Goal: Information Seeking & Learning: Find specific fact

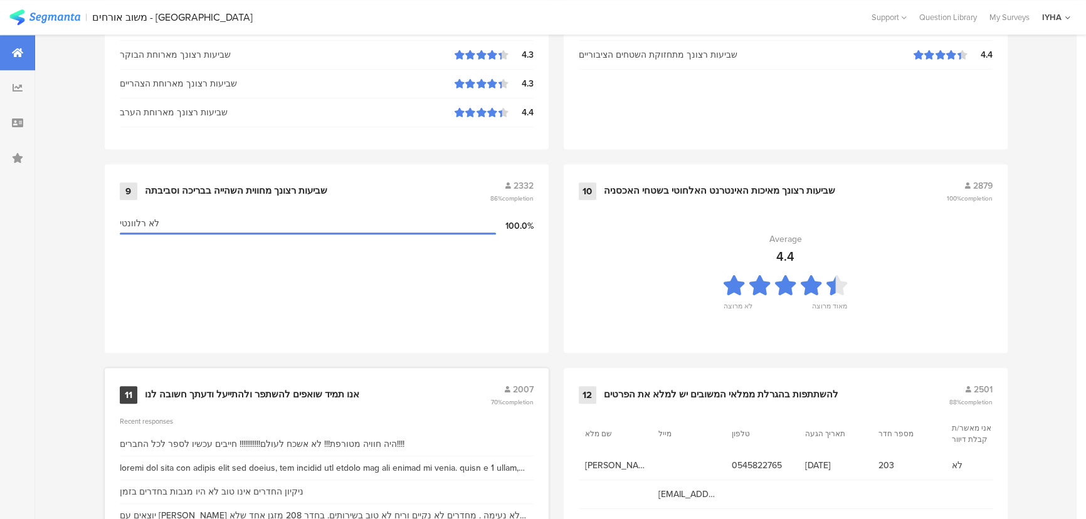
scroll to position [1318, 0]
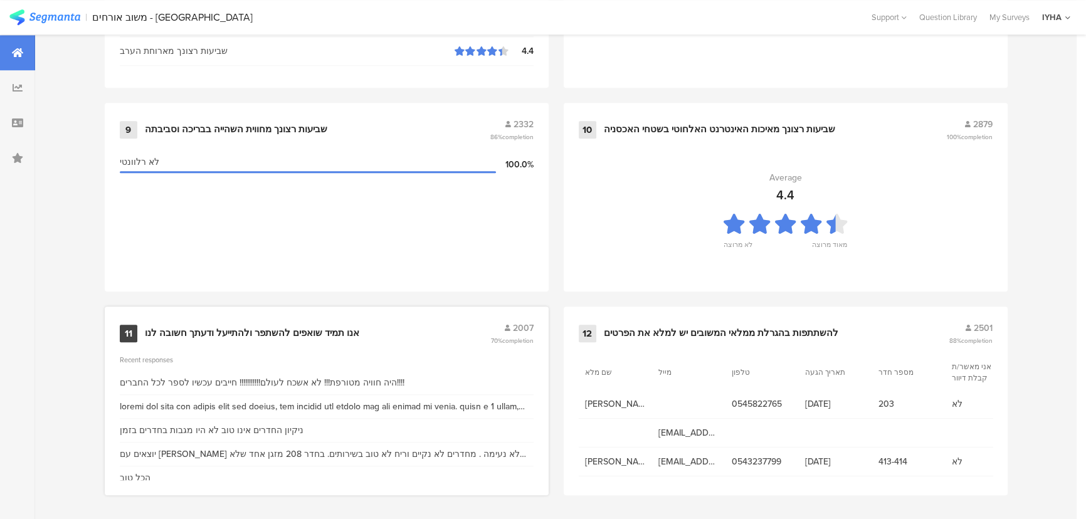
click at [324, 327] on div "אנו תמיד שואפים להשתפר ולהתייעל ודעתך חשובה לנו" at bounding box center [252, 333] width 214 height 13
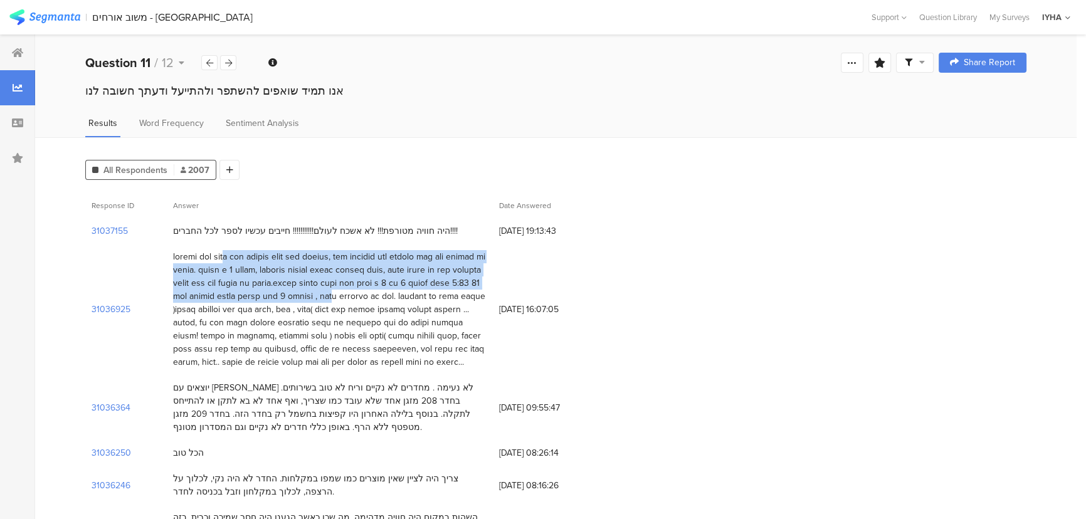
drag, startPoint x: 453, startPoint y: 260, endPoint x: 295, endPoint y: 298, distance: 163.1
click at [295, 298] on div at bounding box center [330, 309] width 314 height 119
drag, startPoint x: 13, startPoint y: 546, endPoint x: 420, endPoint y: 299, distance: 476.2
click at [420, 299] on div at bounding box center [330, 309] width 314 height 119
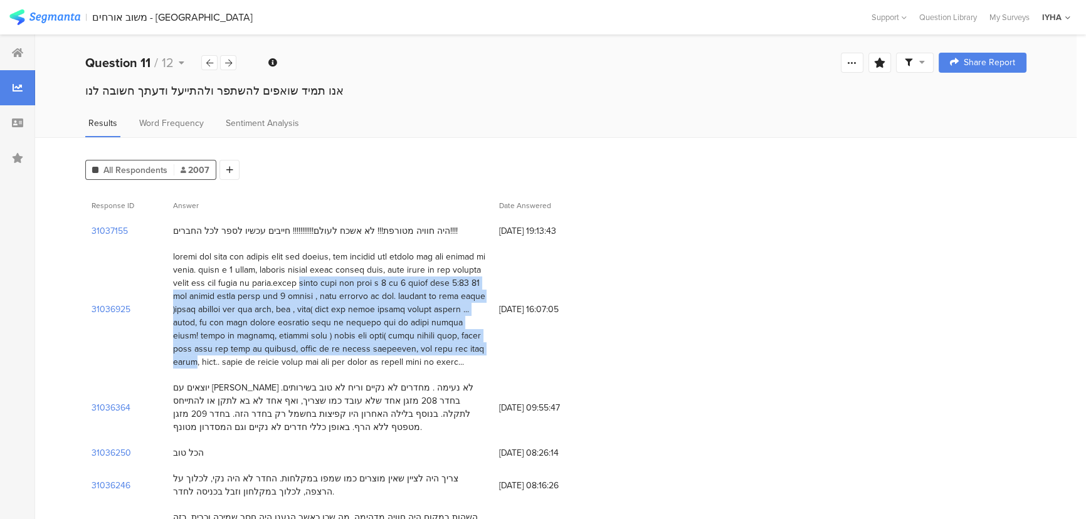
drag, startPoint x: 320, startPoint y: 283, endPoint x: 169, endPoint y: 365, distance: 171.7
click at [169, 365] on div at bounding box center [330, 309] width 326 height 131
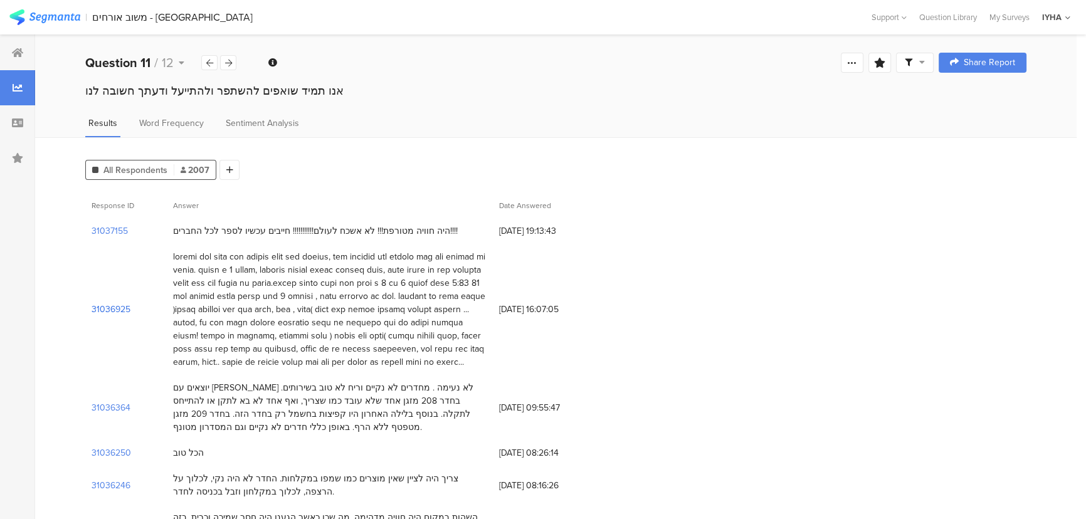
click at [104, 308] on section "31036925" at bounding box center [111, 309] width 39 height 13
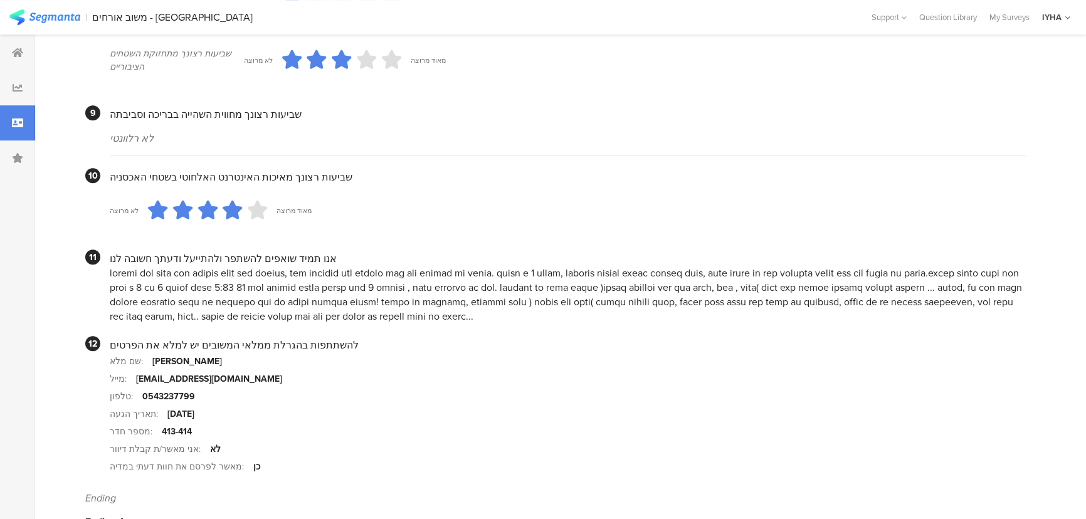
scroll to position [1164, 0]
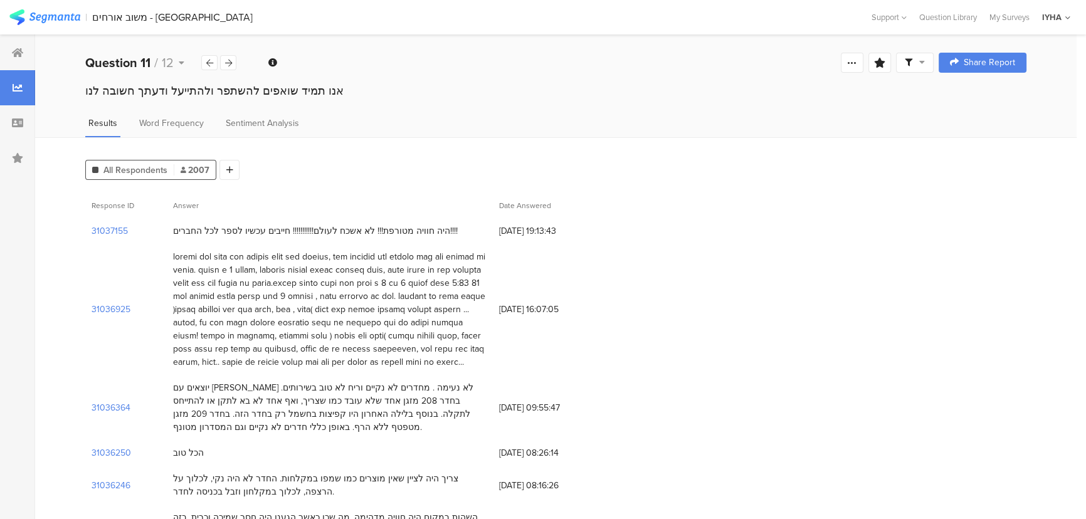
drag, startPoint x: 324, startPoint y: 284, endPoint x: 522, endPoint y: 364, distance: 214.2
click at [522, 364] on div "31036925 14/08/2025 at 16:07:05" at bounding box center [555, 309] width 941 height 131
copy div "ארוחת הבוקר היתה בין השעו ת 7 עד 9 ירדנו בשעה 8:30 12 איש ונכנסו איתנו לפחות עו…"
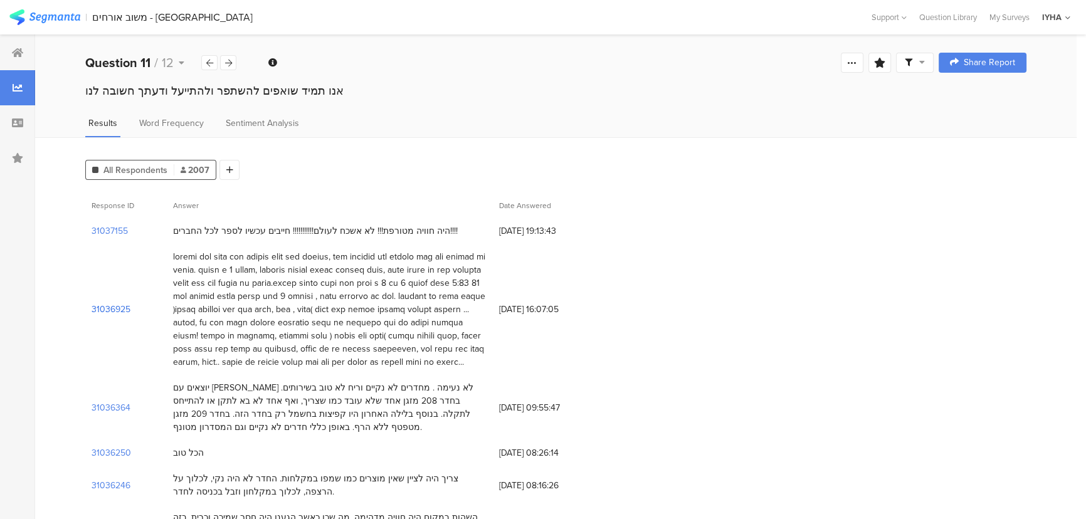
click at [103, 309] on section "31036925" at bounding box center [111, 309] width 39 height 13
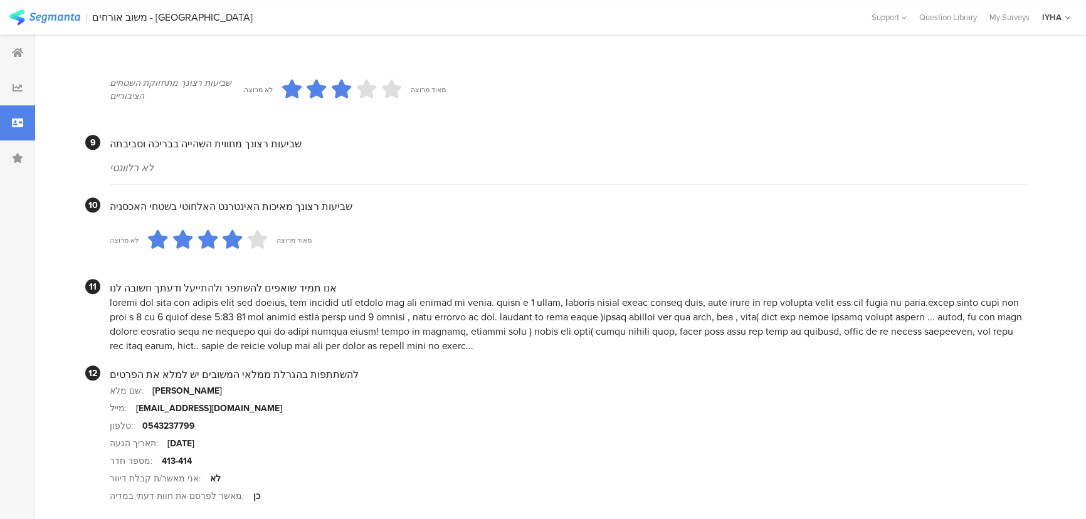
scroll to position [1164, 0]
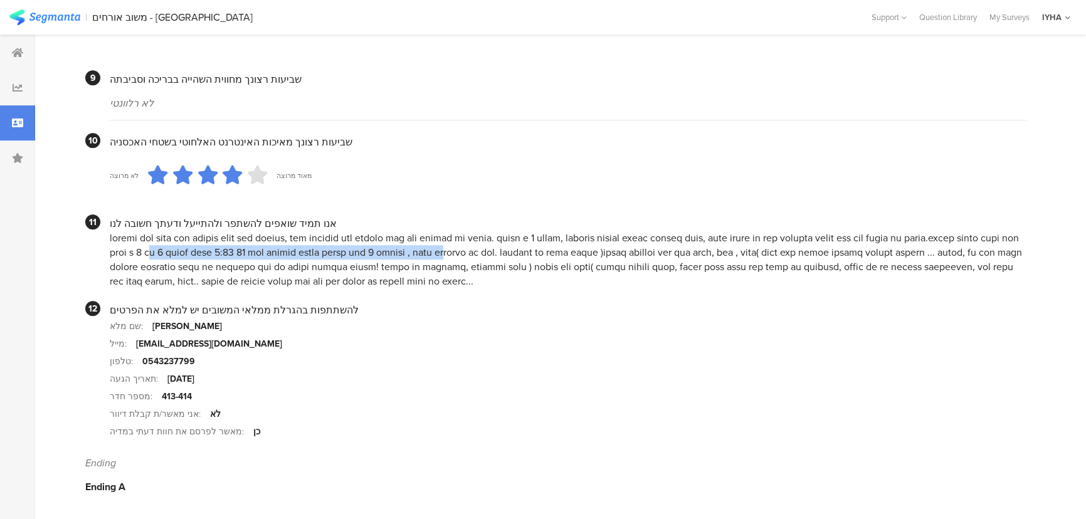
drag, startPoint x: 960, startPoint y: 250, endPoint x: 678, endPoint y: 255, distance: 281.6
click at [678, 255] on div at bounding box center [568, 260] width 917 height 58
click at [541, 264] on div at bounding box center [568, 260] width 917 height 58
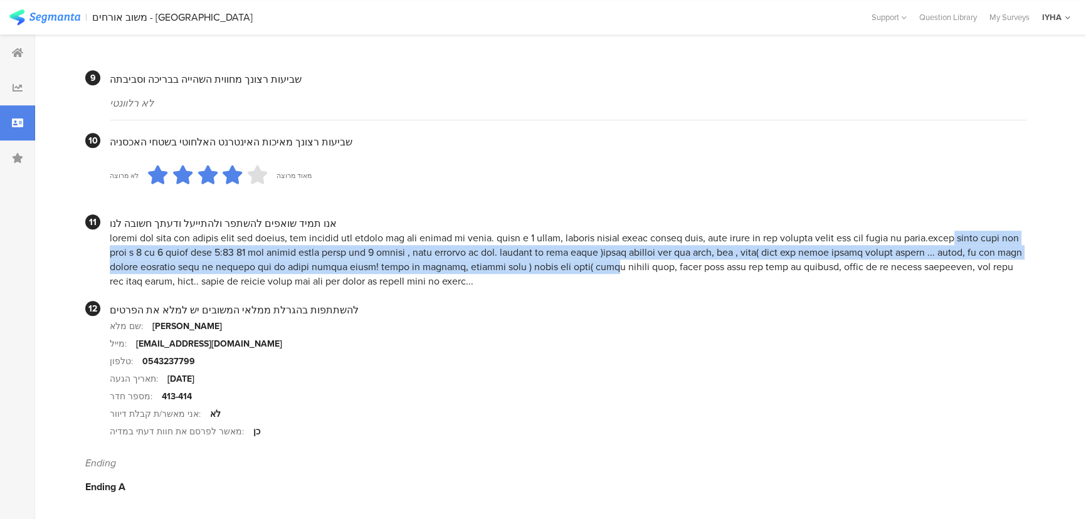
drag, startPoint x: 162, startPoint y: 235, endPoint x: 561, endPoint y: 263, distance: 399.9
click at [561, 263] on div at bounding box center [568, 260] width 917 height 58
copy div "ארוחת הבוקר היתה בין השעו ת 7 עד 9 ירדנו בשעה 8:30 12 איש ונכנסו איתנו לפחות עו…"
